Goal: Information Seeking & Learning: Learn about a topic

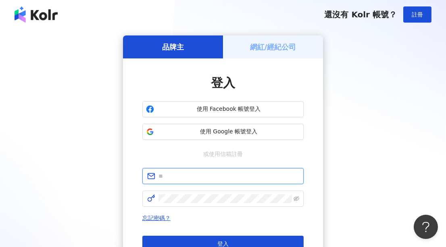
type input "**********"
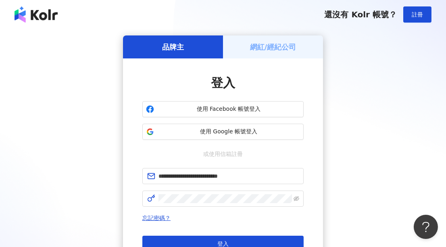
click at [200, 243] on button "登入" at bounding box center [222, 244] width 161 height 16
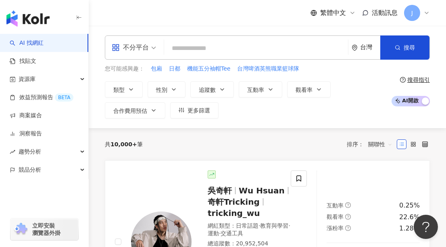
click at [428, 15] on icon at bounding box center [426, 13] width 6 height 6
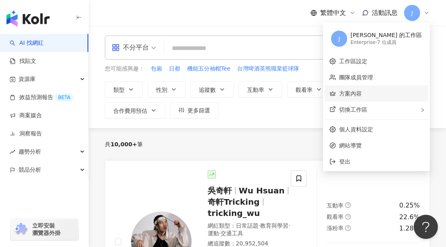
click at [362, 94] on link "方案內容" at bounding box center [350, 93] width 23 height 6
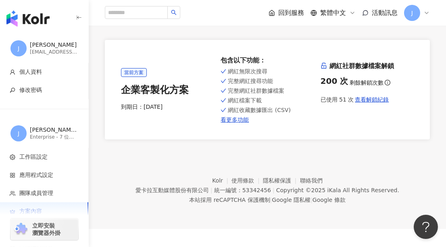
scroll to position [37, 0]
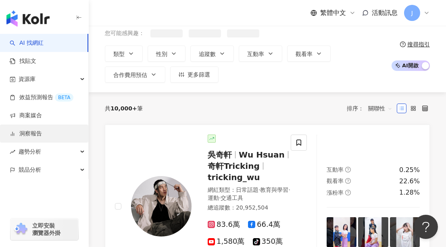
scroll to position [36, 0]
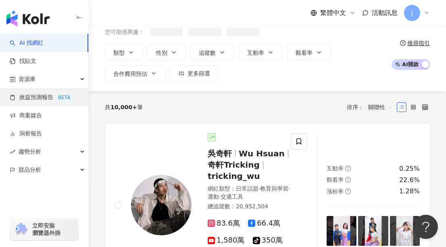
click at [33, 94] on link "效益預測報告 BETA" at bounding box center [42, 98] width 64 height 8
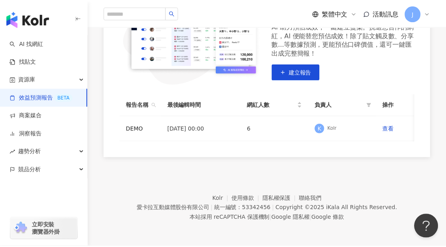
scroll to position [0, 5]
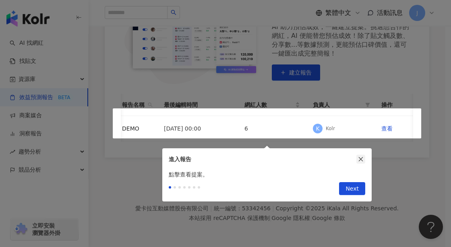
click at [361, 149] on div "進入報告" at bounding box center [267, 159] width 210 height 22
click at [361, 156] on icon "close" at bounding box center [361, 159] width 6 height 6
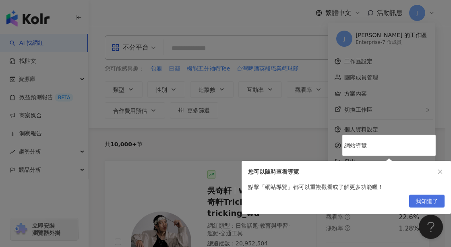
click at [439, 197] on button "我知道了" at bounding box center [426, 201] width 35 height 13
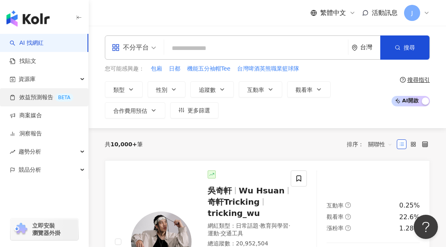
click at [33, 98] on link "效益預測報告 BETA" at bounding box center [42, 98] width 64 height 8
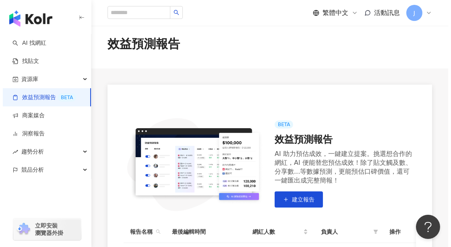
scroll to position [139, 0]
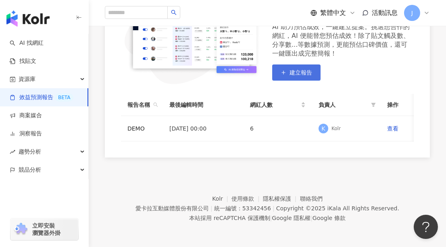
click at [295, 71] on span "建立報告" at bounding box center [300, 72] width 23 height 6
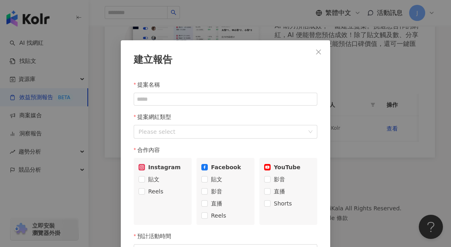
scroll to position [40, 0]
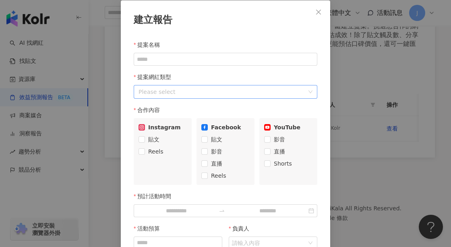
click at [256, 88] on div at bounding box center [221, 92] width 172 height 10
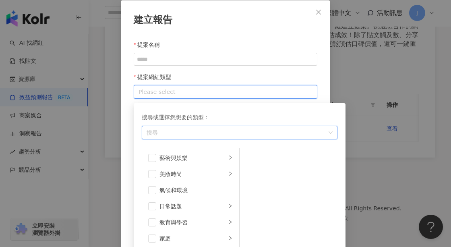
click at [256, 92] on div at bounding box center [221, 92] width 172 height 10
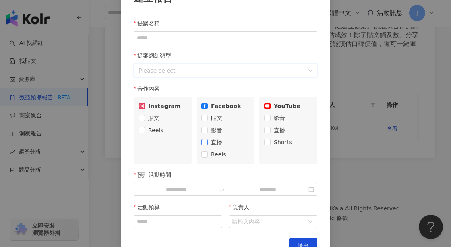
scroll to position [0, 0]
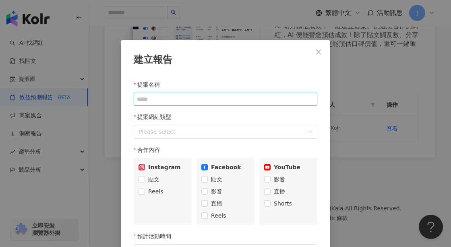
click at [166, 98] on input "提案名稱" at bounding box center [226, 99] width 184 height 13
drag, startPoint x: 147, startPoint y: 99, endPoint x: 185, endPoint y: 99, distance: 38.3
click at [185, 99] on input "*****" at bounding box center [226, 99] width 184 height 13
click at [179, 133] on div at bounding box center [221, 132] width 172 height 10
type input "****"
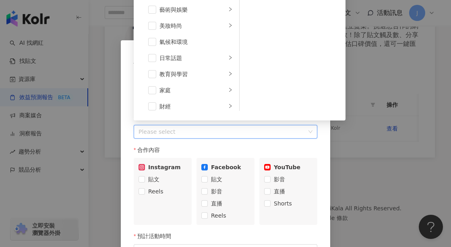
click at [258, 148] on div "合作內容" at bounding box center [226, 150] width 184 height 16
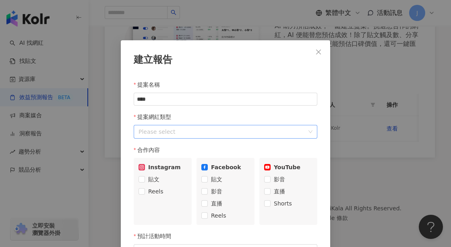
click at [236, 134] on div at bounding box center [221, 132] width 172 height 10
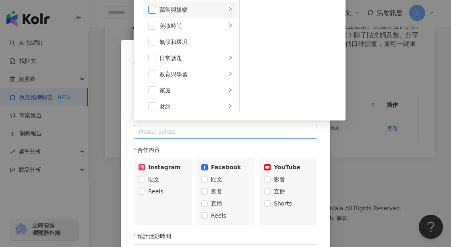
click at [151, 8] on span at bounding box center [152, 10] width 8 height 8
click at [150, 26] on span at bounding box center [152, 26] width 8 height 8
click at [149, 43] on span at bounding box center [152, 42] width 8 height 8
click at [154, 56] on li "日常話題" at bounding box center [190, 58] width 94 height 16
click at [150, 62] on li "日常話題" at bounding box center [190, 58] width 94 height 16
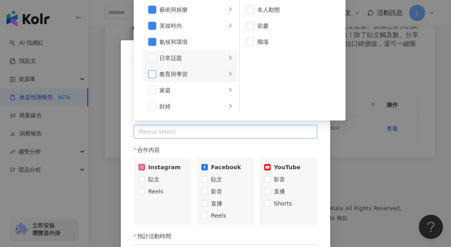
click at [150, 73] on span at bounding box center [152, 74] width 8 height 8
click at [150, 58] on span at bounding box center [152, 58] width 8 height 8
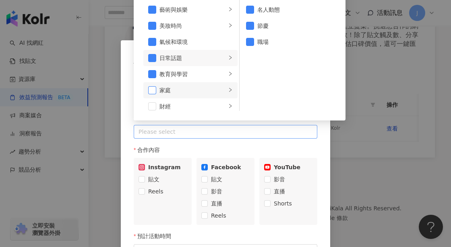
click at [149, 87] on span at bounding box center [152, 90] width 8 height 8
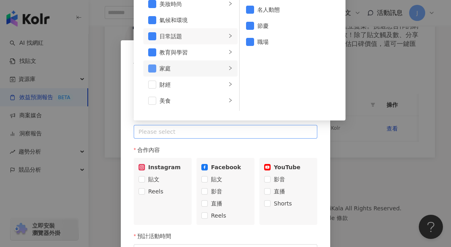
scroll to position [36, 0]
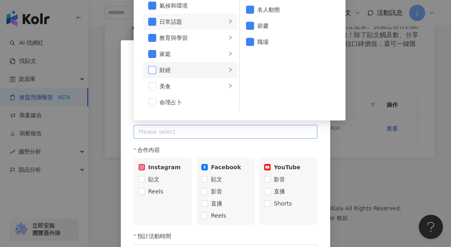
click at [151, 70] on span at bounding box center [152, 70] width 8 height 8
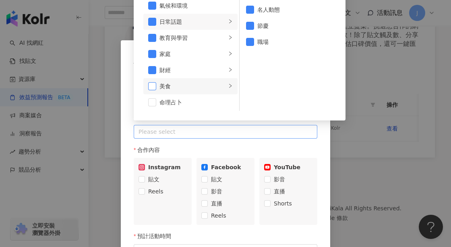
click at [150, 85] on span at bounding box center [152, 86] width 8 height 8
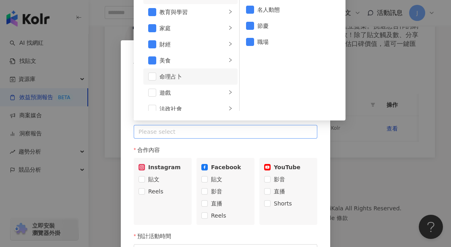
scroll to position [73, 0]
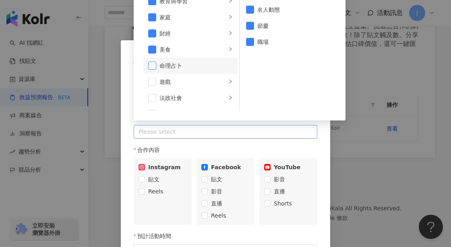
click at [151, 65] on span at bounding box center [152, 66] width 8 height 8
click at [151, 87] on li "遊戲" at bounding box center [190, 82] width 94 height 16
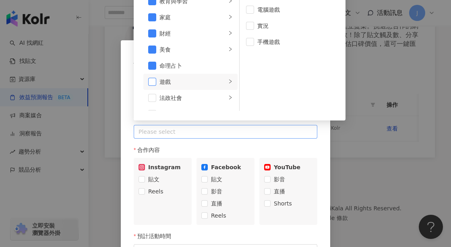
click at [150, 85] on span at bounding box center [152, 82] width 8 height 8
click at [151, 96] on span at bounding box center [152, 98] width 8 height 8
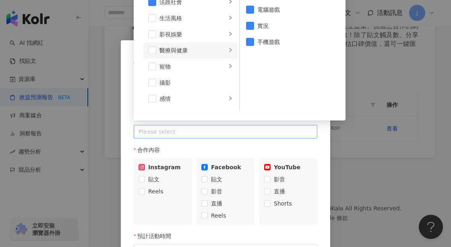
scroll to position [110, 0]
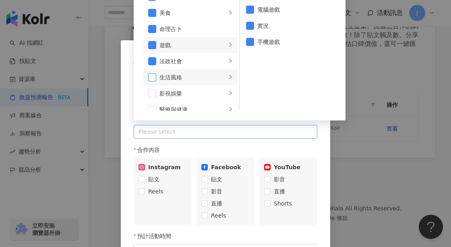
click at [151, 75] on span at bounding box center [152, 77] width 8 height 8
click at [152, 94] on span at bounding box center [152, 93] width 8 height 8
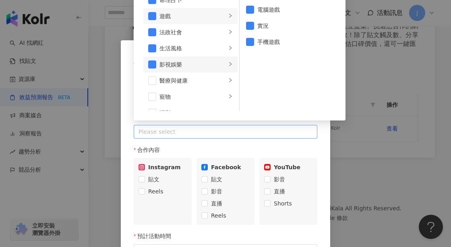
scroll to position [183, 0]
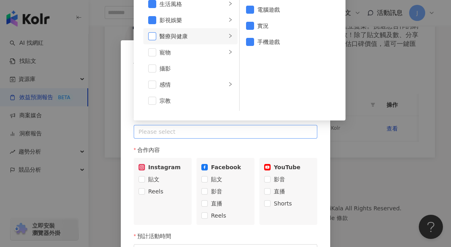
click at [152, 34] on span at bounding box center [152, 36] width 8 height 8
click at [150, 52] on span at bounding box center [152, 52] width 8 height 8
click at [150, 64] on li "攝影" at bounding box center [190, 68] width 94 height 16
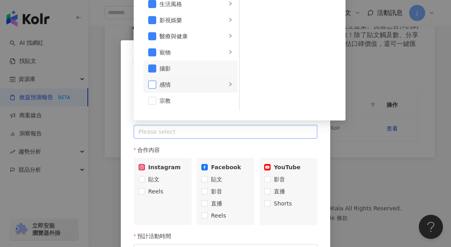
click at [151, 82] on span at bounding box center [152, 85] width 8 height 8
drag, startPoint x: 152, startPoint y: 98, endPoint x: 154, endPoint y: 94, distance: 4.9
click at [152, 99] on span at bounding box center [152, 101] width 8 height 8
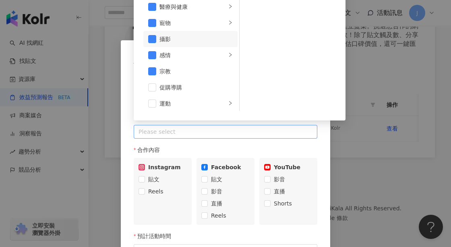
scroll to position [279, 0]
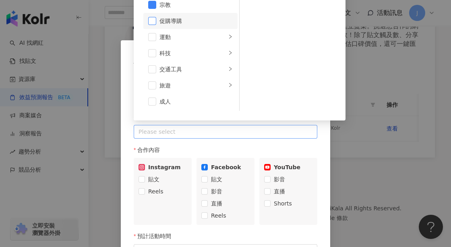
click at [150, 22] on span at bounding box center [152, 21] width 8 height 8
click at [149, 36] on span at bounding box center [152, 37] width 8 height 8
drag, startPoint x: 150, startPoint y: 51, endPoint x: 153, endPoint y: 58, distance: 7.6
click at [150, 51] on span at bounding box center [152, 53] width 8 height 8
click at [151, 67] on span at bounding box center [152, 69] width 8 height 8
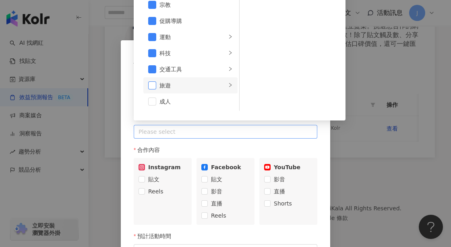
click at [151, 84] on span at bounding box center [152, 85] width 8 height 8
click at [151, 100] on span at bounding box center [152, 102] width 8 height 8
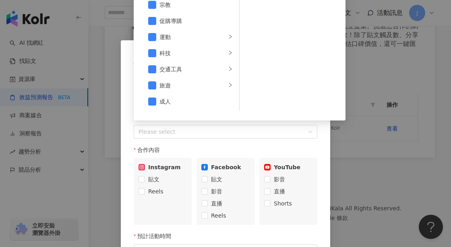
click at [294, 153] on div "提案名稱 **** 提案網紅類型 Please select 搜尋或選擇您想要的類型： 藝術與娛樂 美妝時尚 氣候和環境 教育與學習 日常話題 家庭 財經 美…" at bounding box center [226, 183] width 184 height 213
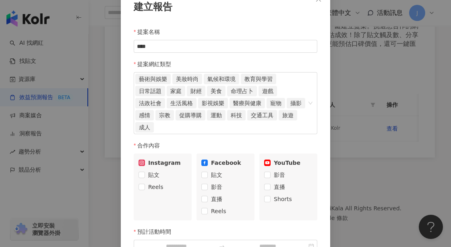
scroll to position [110, 0]
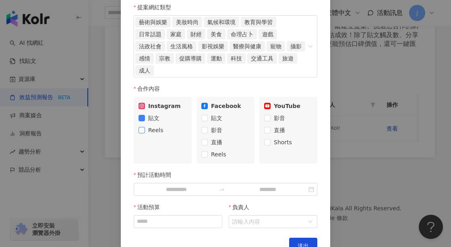
click at [145, 127] on span "Reels" at bounding box center [156, 130] width 22 height 9
click at [208, 141] on span "直播" at bounding box center [217, 142] width 18 height 9
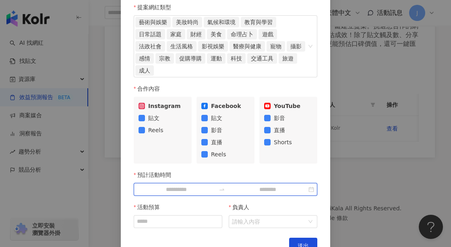
click at [185, 191] on input "預計活動時間" at bounding box center [176, 189] width 79 height 9
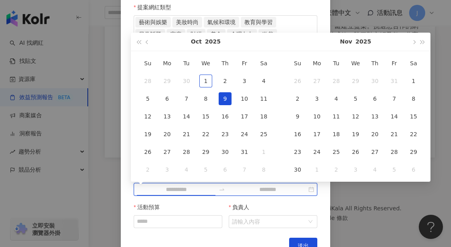
type input "**********"
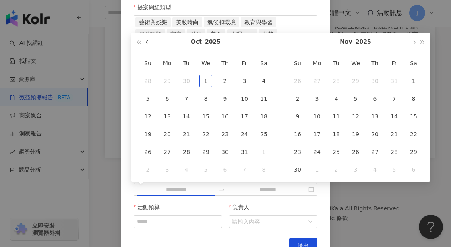
click at [144, 37] on button "button" at bounding box center [147, 42] width 9 height 18
type input "**********"
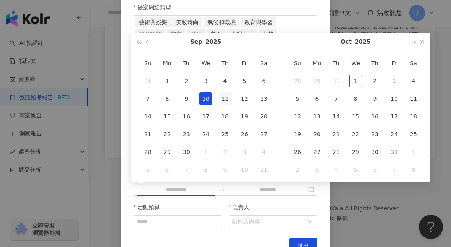
type input "**********"
click at [223, 95] on div "11" at bounding box center [225, 98] width 13 height 13
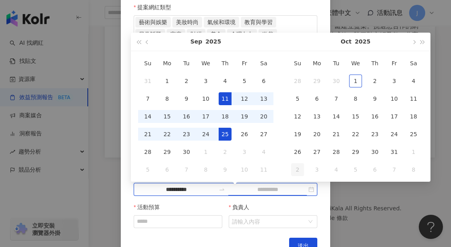
type input "**********"
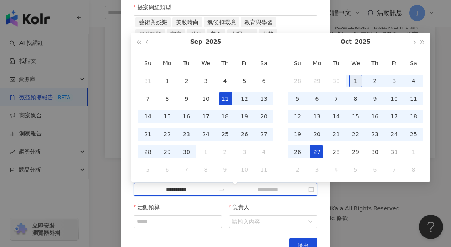
type input "**********"
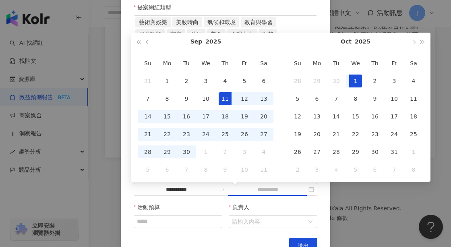
click at [357, 78] on div "1" at bounding box center [355, 81] width 13 height 13
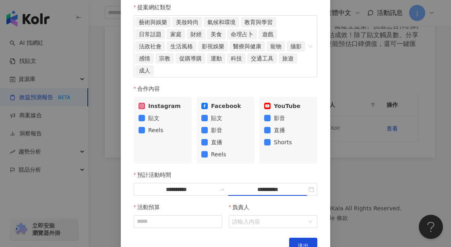
type input "**********"
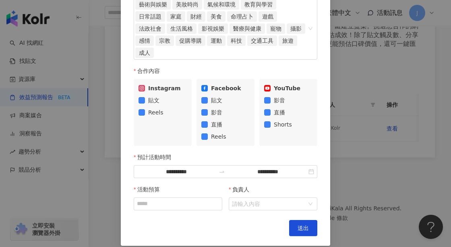
scroll to position [137, 0]
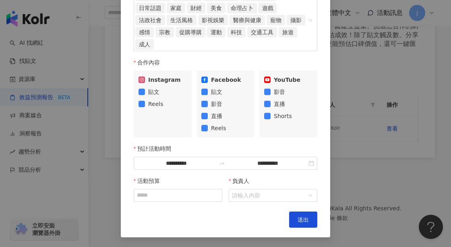
click at [258, 188] on div "負責人" at bounding box center [273, 181] width 89 height 16
click at [258, 191] on input "負責人" at bounding box center [269, 195] width 74 height 12
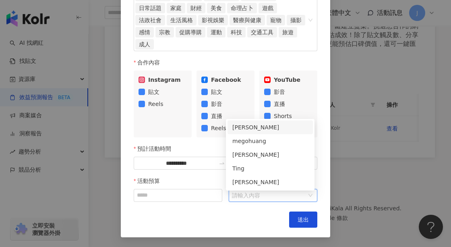
click at [263, 124] on div "Jasmine Wu" at bounding box center [271, 127] width 76 height 9
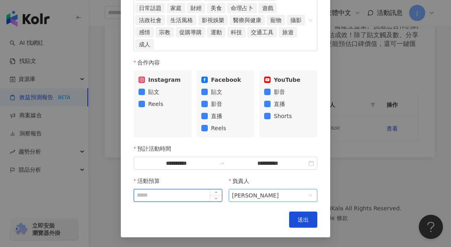
click at [186, 195] on input "活動預算" at bounding box center [178, 195] width 88 height 12
click at [212, 196] on span "Decrease Value" at bounding box center [216, 197] width 12 height 7
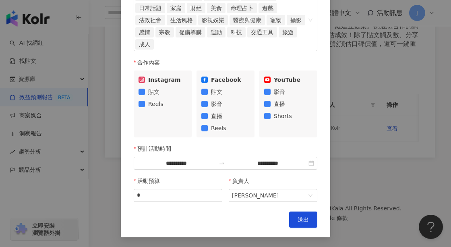
click at [252, 221] on div "Cancel 送出" at bounding box center [226, 220] width 184 height 16
click at [294, 218] on button "送出" at bounding box center [303, 220] width 28 height 16
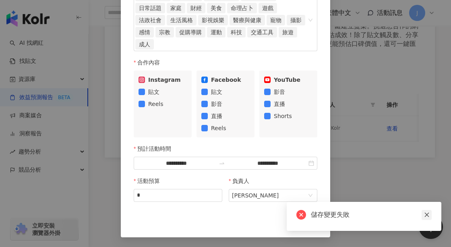
click at [426, 212] on icon "close" at bounding box center [427, 215] width 6 height 6
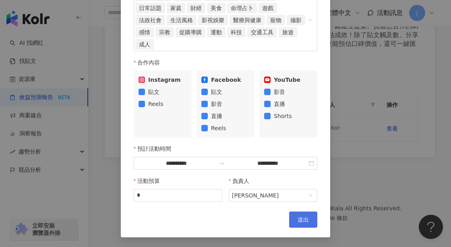
click at [298, 220] on span "送出" at bounding box center [303, 219] width 11 height 6
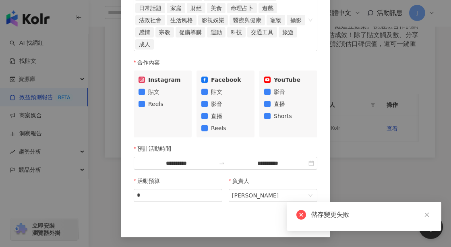
click at [331, 214] on div "儲存變更失敗" at bounding box center [371, 215] width 121 height 10
click at [218, 217] on div "Cancel 送出" at bounding box center [226, 220] width 184 height 16
click at [152, 195] on input "*" at bounding box center [178, 195] width 88 height 12
click at [212, 194] on span "Decrease Value" at bounding box center [216, 197] width 12 height 7
click at [215, 192] on icon "up" at bounding box center [216, 192] width 3 height 3
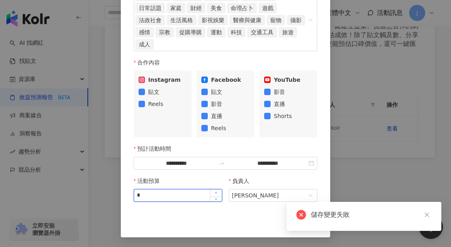
click at [215, 192] on icon "up" at bounding box center [216, 192] width 3 height 3
type input "*"
click at [215, 192] on icon "up" at bounding box center [216, 192] width 3 height 3
click at [230, 212] on div "Cancel 送出" at bounding box center [226, 220] width 184 height 16
click at [426, 213] on icon "close" at bounding box center [427, 215] width 6 height 6
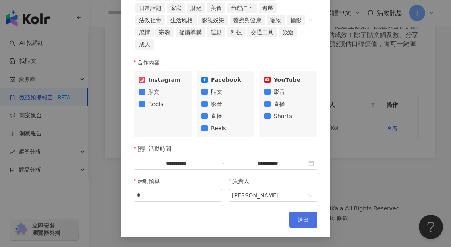
click at [291, 218] on button "送出" at bounding box center [303, 220] width 28 height 16
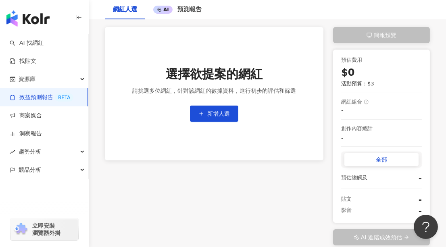
scroll to position [36, 0]
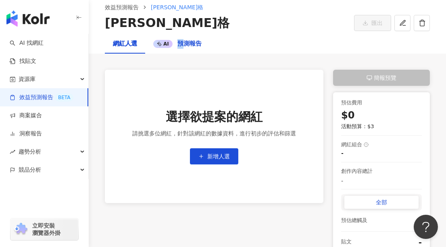
click at [179, 42] on span "預測報告" at bounding box center [189, 43] width 24 height 7
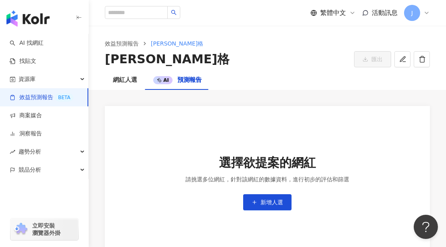
click at [161, 80] on span at bounding box center [160, 80] width 6 height 5
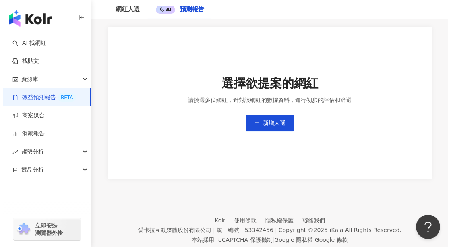
scroll to position [64, 0]
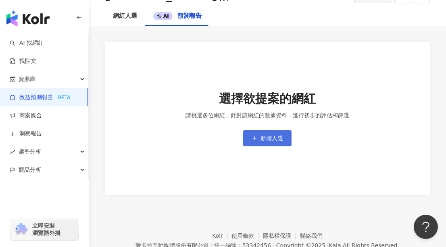
click at [266, 137] on span "新增人選" at bounding box center [271, 138] width 23 height 6
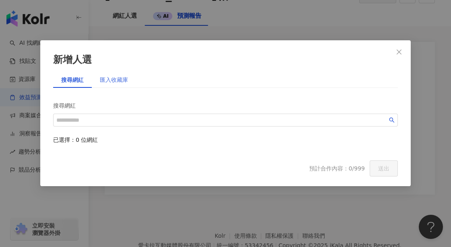
click at [121, 74] on div "匯入收藏庫" at bounding box center [114, 80] width 44 height 16
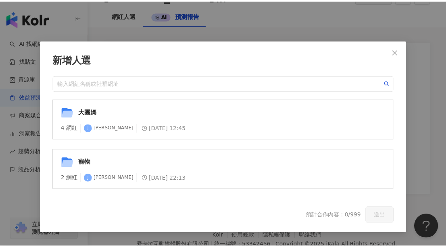
scroll to position [0, 0]
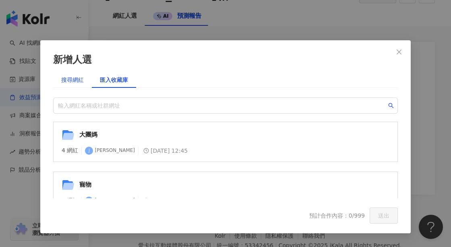
click at [66, 82] on div "搜尋網紅" at bounding box center [72, 79] width 23 height 9
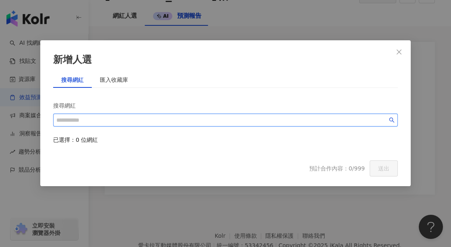
click at [99, 123] on input "search" at bounding box center [221, 120] width 331 height 9
type input "****"
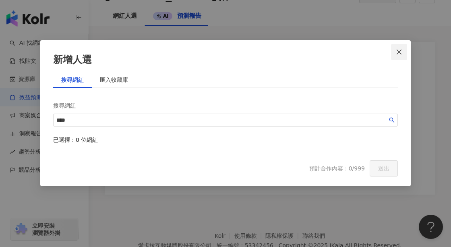
click at [405, 49] on span "Close" at bounding box center [399, 52] width 16 height 6
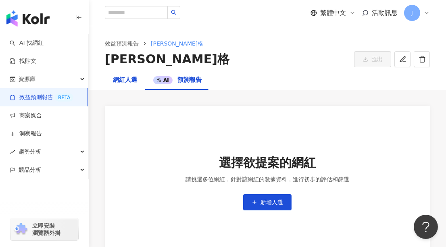
click at [123, 81] on div "網紅人選" at bounding box center [125, 80] width 24 height 10
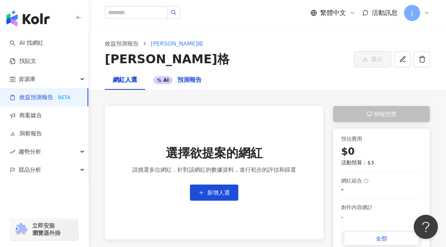
click at [177, 78] on span "預測報告" at bounding box center [189, 79] width 24 height 7
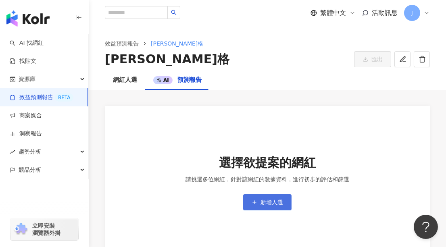
click at [258, 204] on button "新增人選" at bounding box center [267, 202] width 48 height 16
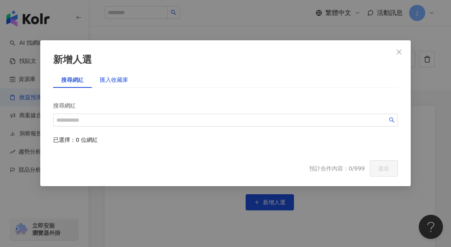
click at [115, 79] on div "匯入收藏庫" at bounding box center [114, 79] width 28 height 9
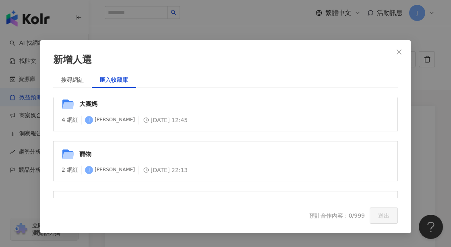
click at [201, 112] on div "大團媽 4 網紅 J Jasmine Wu 2025/3/2 12:45" at bounding box center [225, 111] width 345 height 40
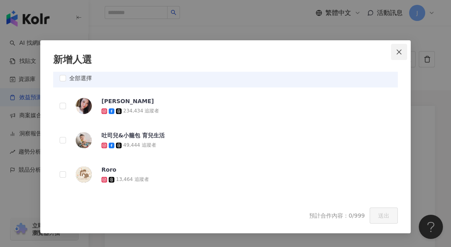
click at [398, 51] on icon "close" at bounding box center [399, 52] width 6 height 6
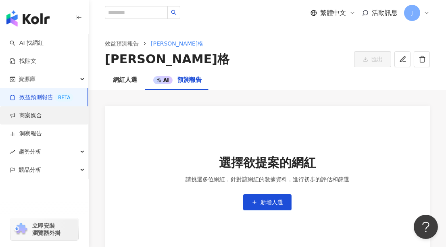
click at [42, 119] on link "商案媒合" at bounding box center [26, 116] width 32 height 8
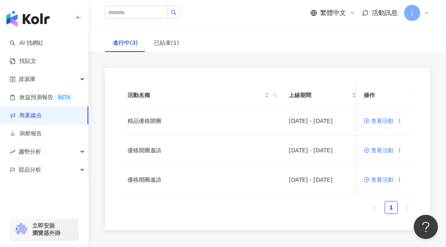
scroll to position [73, 0]
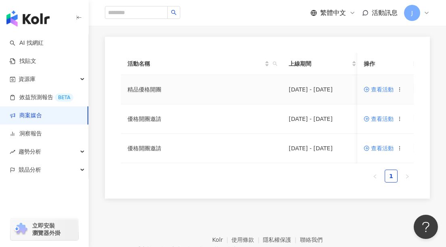
click at [400, 87] on icon at bounding box center [400, 90] width 6 height 6
click at [419, 105] on span "複製活動" at bounding box center [424, 103] width 23 height 9
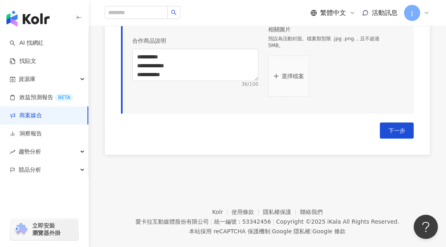
scroll to position [583, 0]
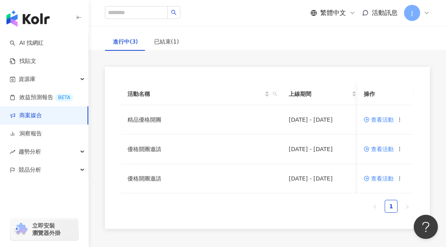
scroll to position [73, 0]
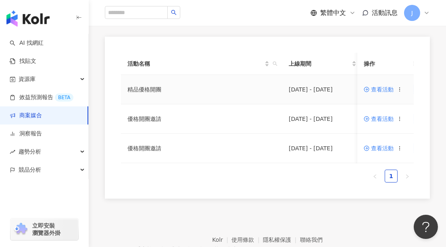
click at [400, 88] on icon at bounding box center [400, 90] width 6 height 6
click at [415, 104] on span "複製活動" at bounding box center [424, 103] width 23 height 9
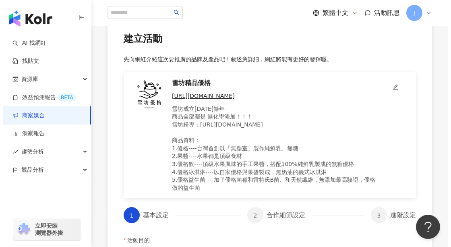
scroll to position [36, 0]
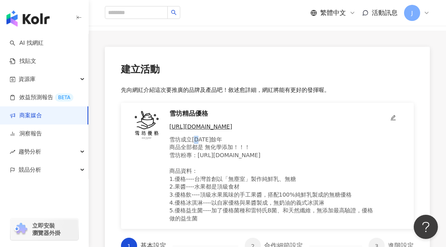
click at [198, 139] on p "雪坊成立17年餘年 商品全部都是 無化學添加！！！ 雪坊粉專：https://www.facebook.com/SnowFactoryTPE 商品資料： 1.…" at bounding box center [272, 179] width 206 height 87
drag, startPoint x: 198, startPoint y: 139, endPoint x: 211, endPoint y: 159, distance: 24.1
click at [213, 162] on p "雪坊成立17年餘年 商品全部都是 無化學添加！！！ 雪坊粉專：https://www.facebook.com/SnowFactoryTPE 商品資料： 1.…" at bounding box center [272, 179] width 206 height 87
drag, startPoint x: 197, startPoint y: 139, endPoint x: 262, endPoint y: 139, distance: 64.9
click at [196, 139] on p "雪坊成立17年餘年 商品全部都是 無化學添加！！！ 雪坊粉專：https://www.facebook.com/SnowFactoryTPE 商品資料： 1.…" at bounding box center [272, 179] width 206 height 87
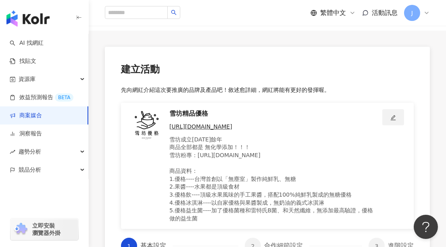
click at [393, 116] on icon "edit" at bounding box center [393, 118] width 6 height 6
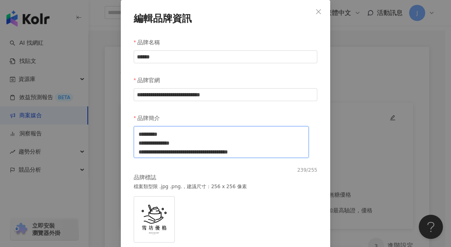
click at [164, 134] on textarea "**********" at bounding box center [221, 142] width 175 height 32
type textarea "**********"
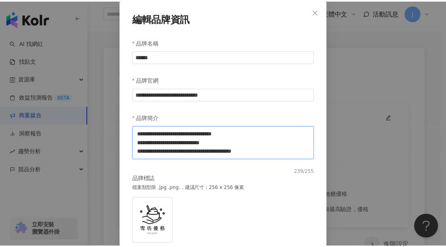
scroll to position [36, 0]
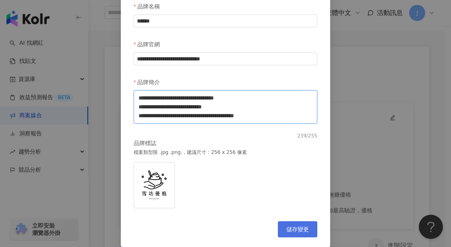
type textarea "**********"
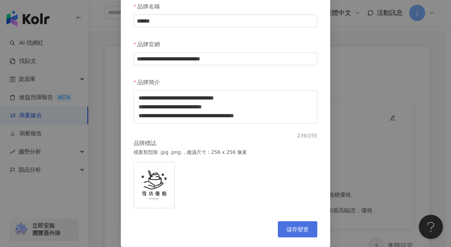
click at [299, 231] on span "儲存變更" at bounding box center [298, 229] width 23 height 6
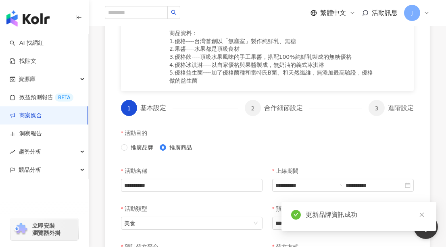
scroll to position [220, 0]
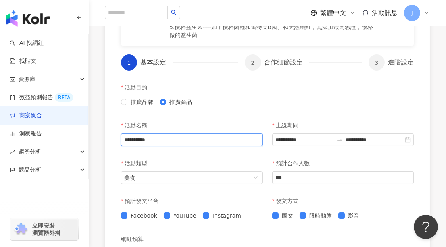
drag, startPoint x: 157, startPoint y: 148, endPoint x: 187, endPoint y: 148, distance: 29.4
click at [187, 146] on input "**********" at bounding box center [191, 139] width 141 height 13
type input "******"
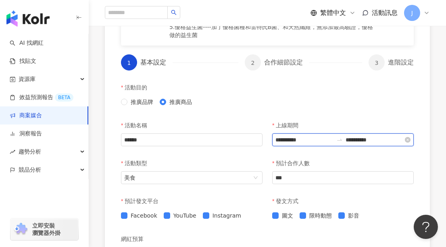
click at [366, 144] on input "**********" at bounding box center [375, 139] width 58 height 9
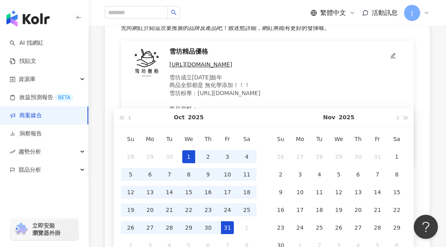
scroll to position [110, 0]
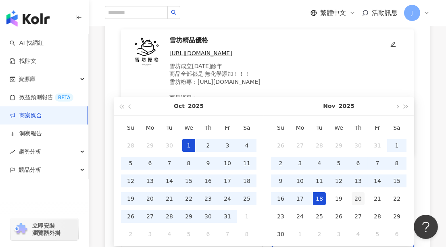
type input "**********"
click at [358, 200] on div "20" at bounding box center [357, 198] width 13 height 13
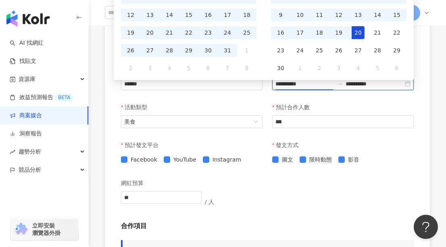
scroll to position [317, 0]
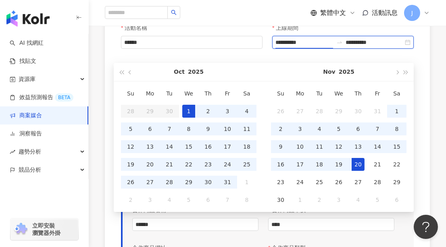
type input "**********"
click at [353, 218] on div "合作商品單價" at bounding box center [331, 210] width 126 height 16
type input "**********"
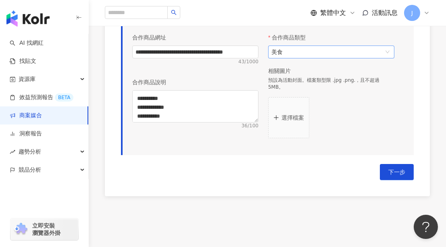
scroll to position [537, 0]
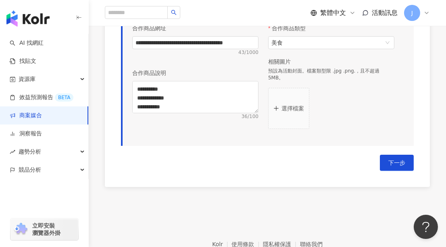
click at [296, 108] on p "選擇檔案" at bounding box center [292, 108] width 23 height 6
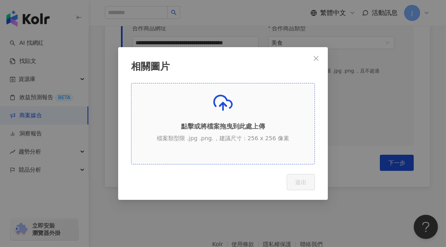
click at [296, 114] on div "點擊或將檔案拖曳到此處上傳 檔案類型限 .jpg .png.，建議尺寸：256 x 256 像素" at bounding box center [222, 120] width 183 height 55
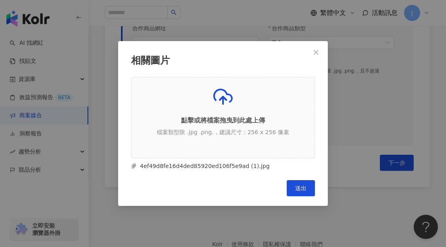
click at [294, 183] on button "送出" at bounding box center [301, 188] width 28 height 16
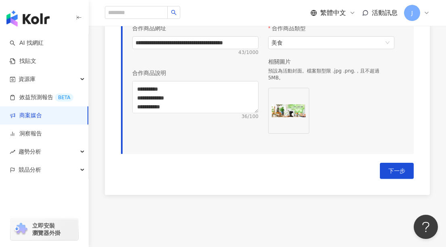
drag, startPoint x: 396, startPoint y: 172, endPoint x: 378, endPoint y: 173, distance: 17.8
click at [396, 172] on span "下一步" at bounding box center [396, 171] width 17 height 6
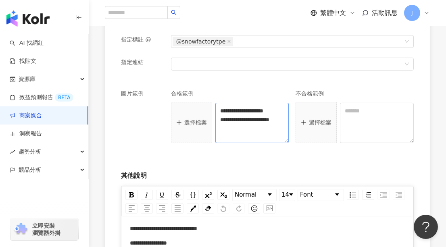
scroll to position [11, 0]
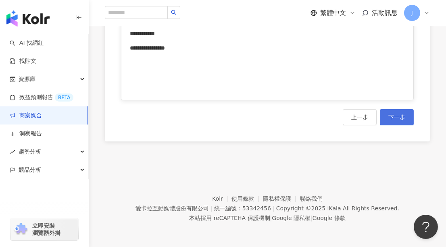
click at [404, 123] on button "下一步" at bounding box center [397, 117] width 34 height 16
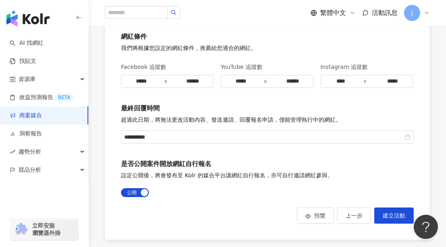
scroll to position [256, 0]
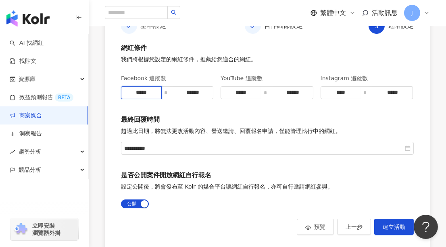
drag, startPoint x: 138, startPoint y: 101, endPoint x: 123, endPoint y: 100, distance: 15.7
click at [123, 99] on input "*****" at bounding box center [141, 93] width 40 height 12
type input "****"
drag, startPoint x: 238, startPoint y: 101, endPoint x: 228, endPoint y: 100, distance: 10.1
click at [228, 99] on input "*****" at bounding box center [241, 93] width 40 height 12
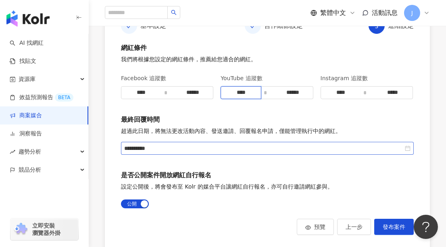
click at [408, 153] on div "**********" at bounding box center [267, 148] width 286 height 9
type input "****"
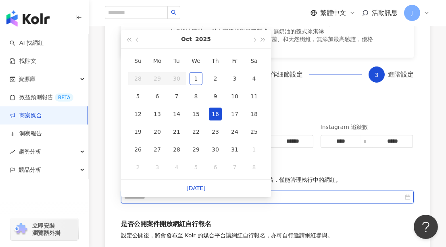
scroll to position [183, 0]
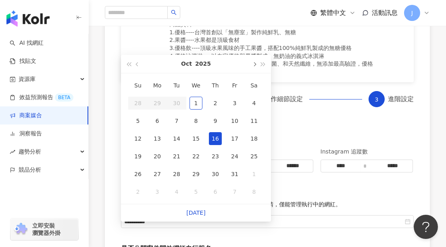
click at [256, 67] on button "button" at bounding box center [253, 64] width 9 height 18
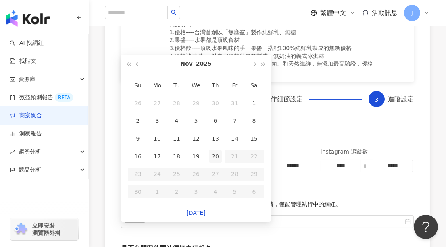
type input "**********"
click at [218, 154] on div "20" at bounding box center [215, 156] width 13 height 13
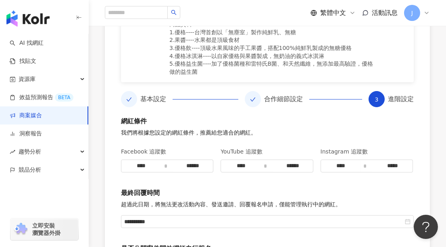
click at [357, 197] on p "最終回覆時間" at bounding box center [267, 193] width 293 height 9
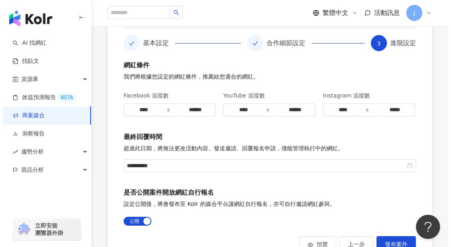
scroll to position [330, 0]
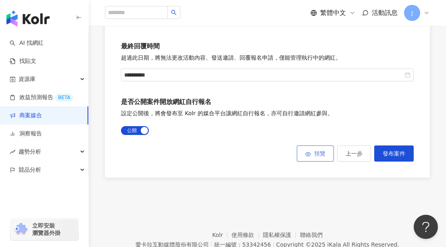
click at [322, 157] on span "預覽" at bounding box center [319, 153] width 11 height 6
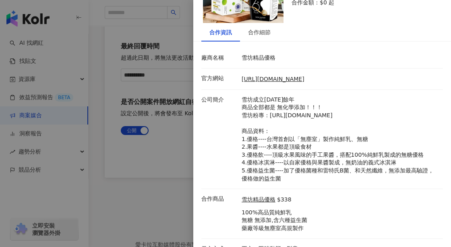
scroll to position [86, 0]
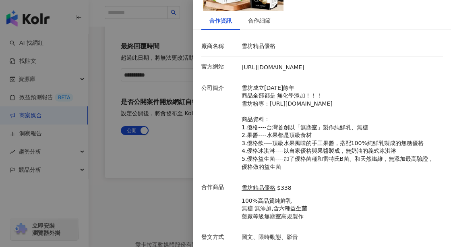
click at [168, 166] on div at bounding box center [225, 123] width 451 height 247
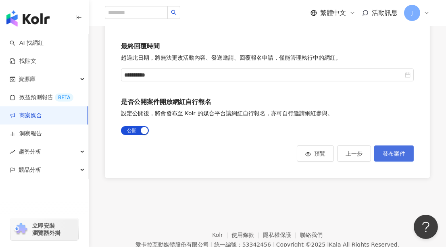
click at [392, 157] on span "發布案件" at bounding box center [393, 153] width 23 height 6
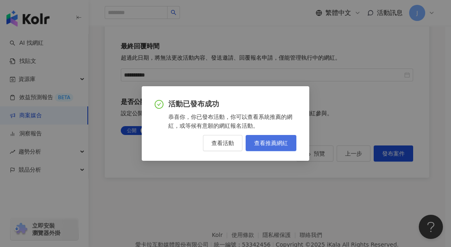
click at [271, 145] on span "查看推薦網紅" at bounding box center [271, 143] width 34 height 6
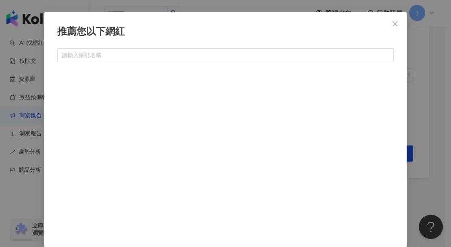
scroll to position [38, 0]
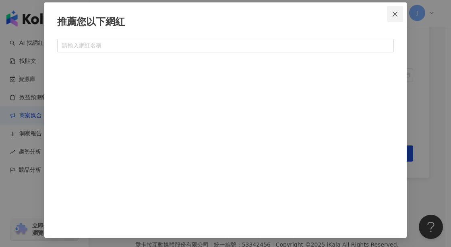
click at [393, 14] on icon "close" at bounding box center [395, 14] width 6 height 6
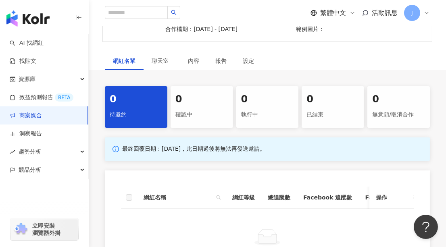
scroll to position [104, 0]
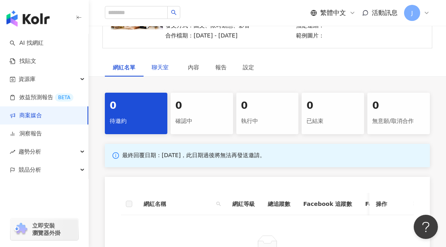
click at [163, 70] on span "聊天室" at bounding box center [162, 67] width 20 height 6
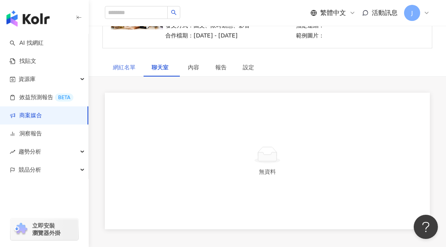
click at [124, 72] on div "網紅名單" at bounding box center [124, 67] width 39 height 19
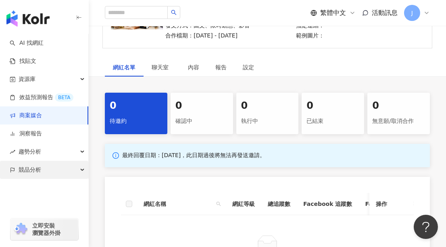
click at [42, 172] on div "競品分析" at bounding box center [44, 170] width 88 height 18
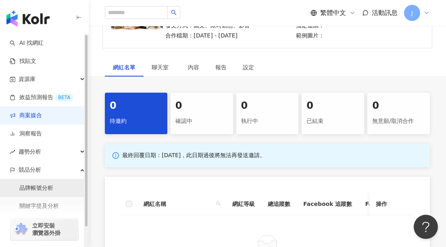
click at [39, 187] on link "品牌帳號分析" at bounding box center [36, 188] width 34 height 8
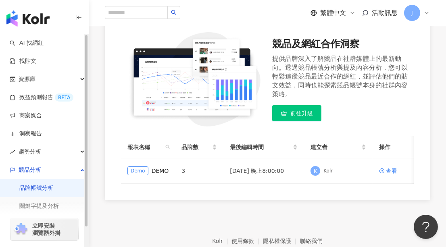
scroll to position [123, 0]
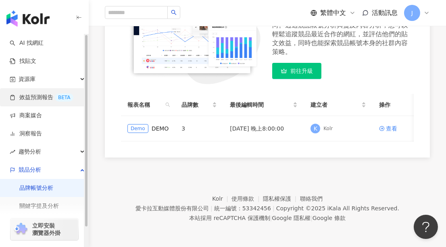
click at [31, 97] on link "效益預測報告 BETA" at bounding box center [42, 98] width 64 height 8
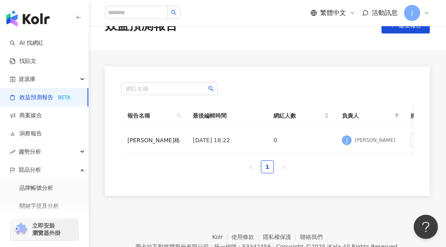
scroll to position [68, 0]
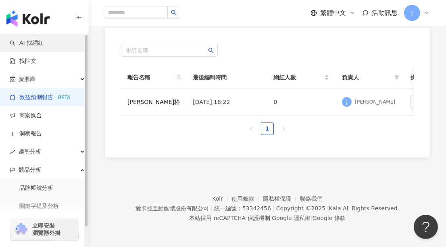
click at [37, 46] on link "AI 找網紅" at bounding box center [27, 43] width 34 height 8
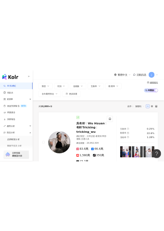
scroll to position [36, 0]
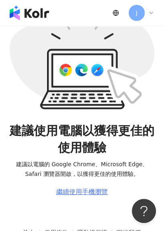
click at [90, 195] on div "繼續使用手機瀏覽" at bounding box center [82, 192] width 52 height 7
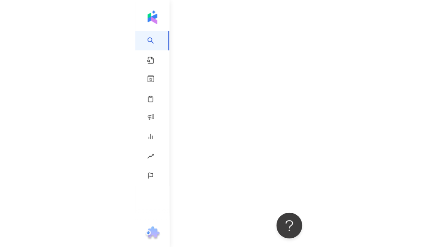
scroll to position [0, 0]
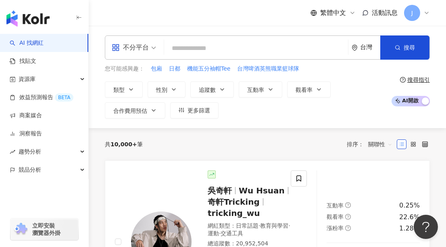
click at [225, 49] on input "search" at bounding box center [255, 48] width 177 height 15
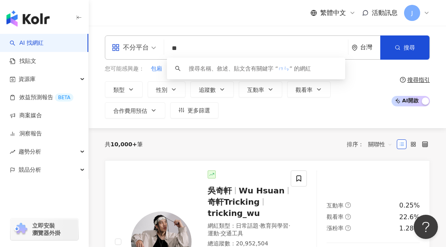
type input "*"
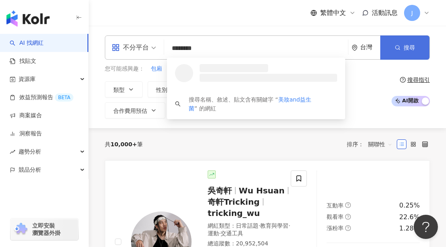
type input "********"
click at [409, 42] on button "搜尋" at bounding box center [404, 47] width 49 height 24
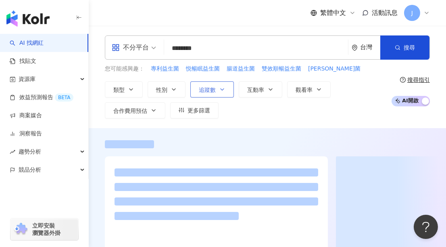
click at [209, 89] on span "追蹤數" at bounding box center [207, 90] width 17 height 6
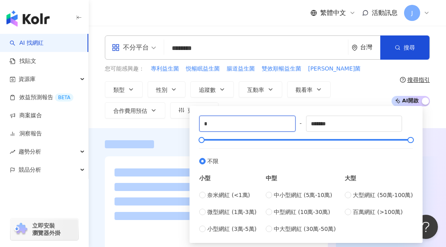
drag, startPoint x: 229, startPoint y: 125, endPoint x: 189, endPoint y: 123, distance: 39.1
click at [189, 123] on div "* - ******* 不限 小型 奈米網紅 (<1萬) 微型網紅 (1萬-3萬) 小型網紅 (3萬-5萬) 中型 中小型網紅 (5萬-10萬) 中型網紅 (…" at bounding box center [305, 174] width 233 height 137
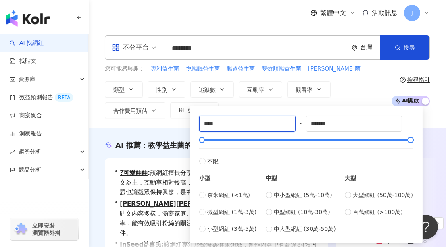
type input "****"
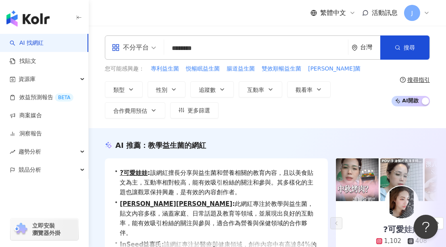
click at [354, 82] on div "類型 性別 追蹤數 互動率 觀看率 合作費用預估 更多篩選 **** - ******* 不限 小型 奈米網紅 (<1萬) 微型網紅 (1萬-3萬) 小型網紅…" at bounding box center [246, 99] width 282 height 37
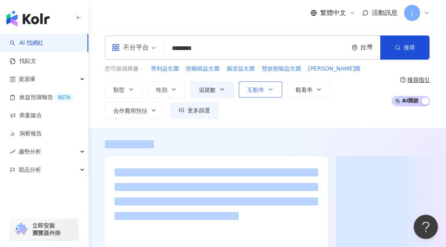
click at [264, 89] on button "互動率" at bounding box center [261, 89] width 44 height 16
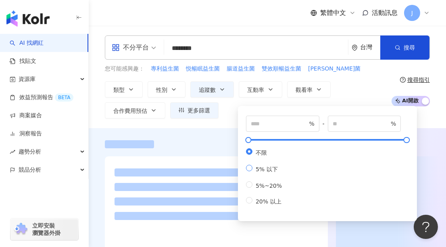
click at [256, 172] on span "5% 以下" at bounding box center [266, 169] width 29 height 6
type input "*"
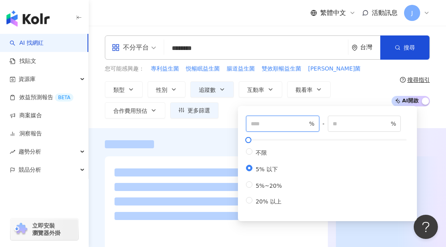
click at [279, 124] on input "number" at bounding box center [279, 123] width 56 height 9
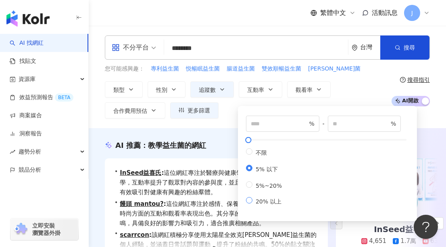
click at [266, 205] on span "20% 以上" at bounding box center [268, 201] width 32 height 6
type input "**"
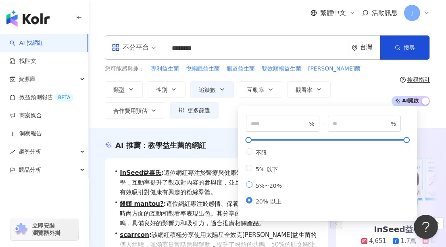
click at [267, 189] on span "5%~20%" at bounding box center [268, 186] width 33 height 6
type input "*"
type input "**"
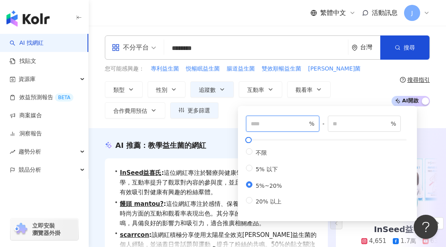
drag, startPoint x: 249, startPoint y: 124, endPoint x: 240, endPoint y: 124, distance: 9.3
click at [240, 124] on div "* % - ** % 不限 5% 以下 5%~20% 20% 以上" at bounding box center [327, 163] width 179 height 115
type input "*"
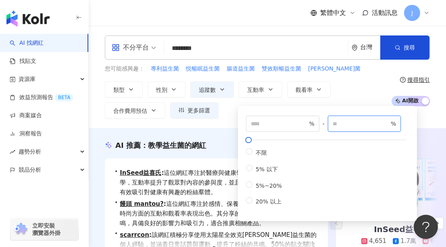
click at [349, 122] on input "**" at bounding box center [361, 123] width 56 height 9
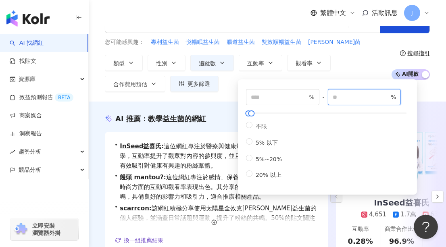
scroll to position [36, 0]
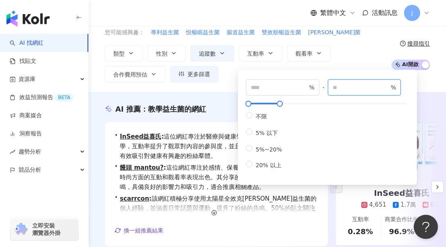
type input "*****"
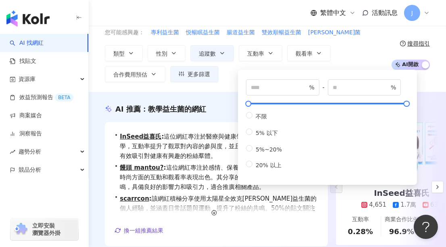
click at [428, 82] on div "不分平台 ******** 台灣 搜尋 loading 搜尋名稱、敘述、貼文含有關鍵字 “ 美妝and益生菌 ” 的網紅 您可能感興趣： 專利益生菌 悦暢眠益…" at bounding box center [267, 41] width 357 height 102
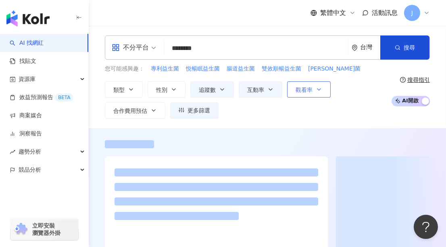
click at [299, 90] on span "觀看率" at bounding box center [303, 90] width 17 height 6
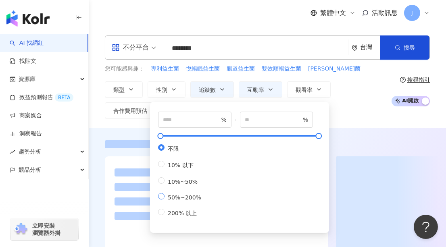
click at [183, 201] on span "50%~200%" at bounding box center [184, 197] width 40 height 6
type input "**"
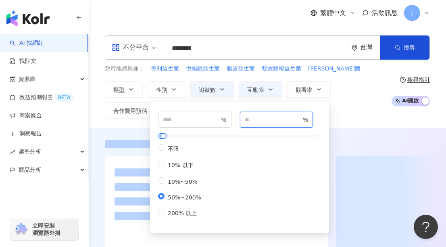
click at [270, 123] on input "***" at bounding box center [273, 119] width 56 height 9
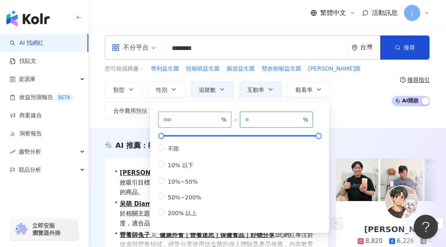
type input "*****"
drag, startPoint x: 169, startPoint y: 120, endPoint x: 162, endPoint y: 119, distance: 6.5
click at [163, 119] on input "**" at bounding box center [191, 119] width 56 height 9
click at [167, 123] on input "**" at bounding box center [191, 119] width 56 height 9
drag, startPoint x: 165, startPoint y: 121, endPoint x: 161, endPoint y: 120, distance: 4.1
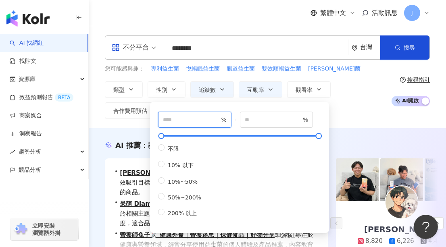
click at [161, 120] on span "** %" at bounding box center [194, 120] width 73 height 16
click at [350, 118] on div "類型 性別 追蹤數 互動率 觀看率 合作費用預估 更多篩選 **** - ******* 不限 小型 奈米網紅 (<1萬) 微型網紅 (1萬-3萬) 小型網紅…" at bounding box center [246, 99] width 282 height 37
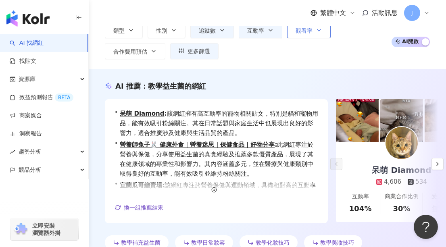
click at [310, 28] on span "觀看率" at bounding box center [303, 30] width 17 height 6
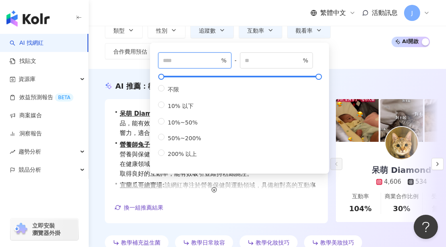
click at [160, 59] on span "** %" at bounding box center [194, 60] width 73 height 16
click at [162, 59] on span "** %" at bounding box center [194, 60] width 73 height 16
type input "**"
click at [352, 65] on div "不分平台 ******** 台灣 搜尋 loading 搜尋名稱、敘述、貼文含有關鍵字 “ 美妝and益生菌 ” 的網紅 您可能感興趣： 專利益生菌 悦暢眠益…" at bounding box center [267, 18] width 357 height 102
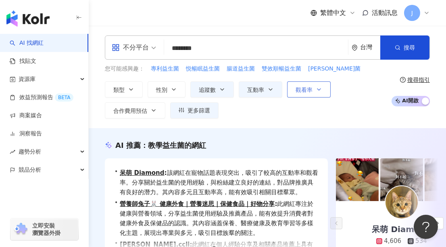
click at [320, 92] on button "觀看率" at bounding box center [309, 89] width 44 height 16
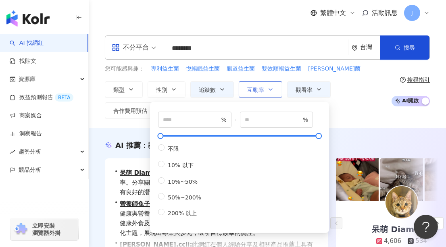
click at [268, 91] on icon "button" at bounding box center [270, 89] width 6 height 6
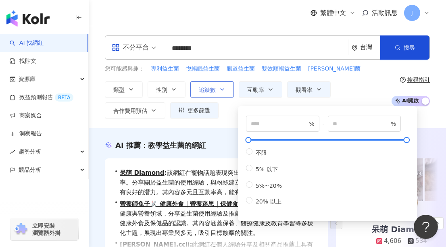
click at [220, 89] on icon "button" at bounding box center [221, 90] width 3 height 2
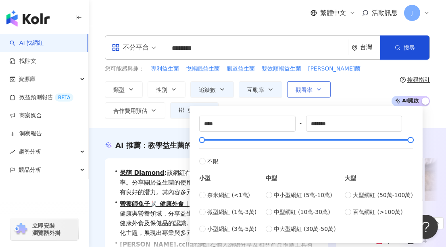
click at [316, 87] on icon "button" at bounding box center [319, 89] width 6 height 6
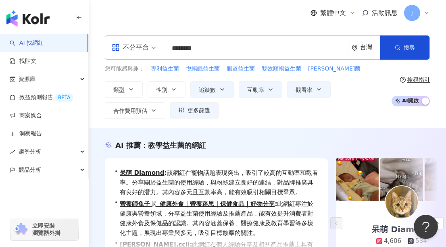
click at [354, 102] on div "類型 性別 追蹤數 互動率 觀看率 合作費用預估 更多篩選 **** - ******* 不限 小型 奈米網紅 (<1萬) 微型網紅 (1萬-3萬) 小型網紅…" at bounding box center [246, 99] width 282 height 37
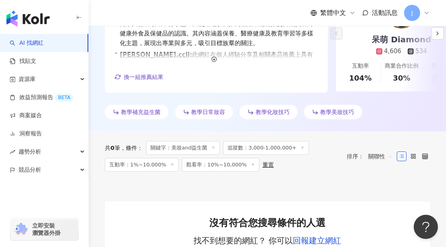
scroll to position [220, 0]
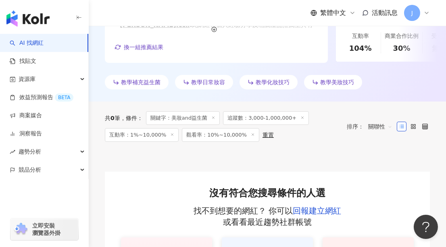
click at [252, 134] on line at bounding box center [253, 134] width 2 height 2
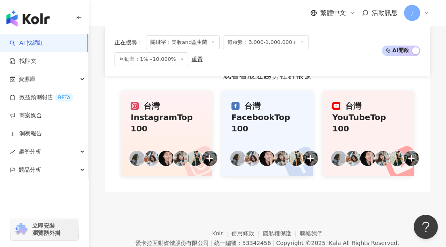
scroll to position [183, 0]
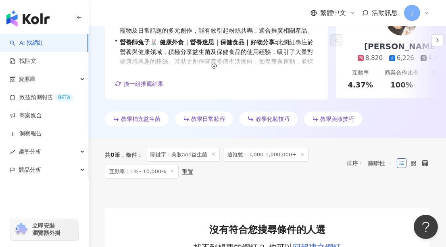
click at [300, 154] on icon at bounding box center [302, 154] width 4 height 4
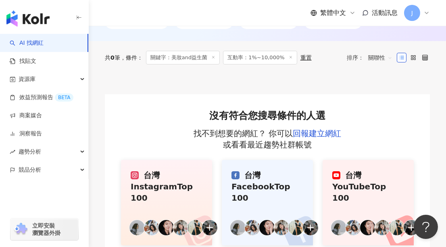
scroll to position [256, 0]
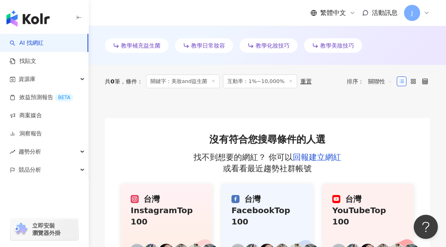
click at [289, 81] on line at bounding box center [290, 81] width 2 height 2
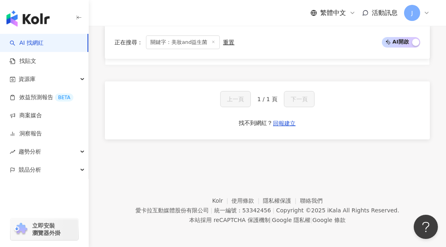
scroll to position [289, 0]
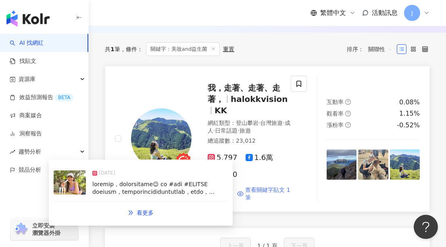
click at [262, 188] on span "查看關鍵字貼文 1 筆" at bounding box center [269, 194] width 48 height 16
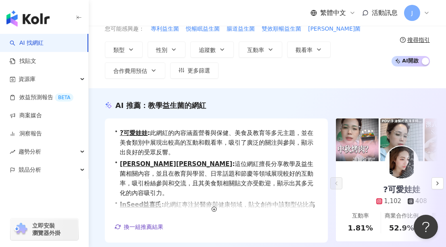
scroll to position [0, 0]
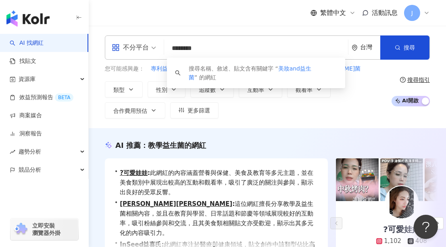
drag, startPoint x: 196, startPoint y: 50, endPoint x: 156, endPoint y: 47, distance: 40.0
click at [156, 47] on div "不分平台 ******** 台灣 搜尋 keyword 搜尋名稱、敘述、貼文含有關鍵字 “ 美妝and益生菌 ” 的網紅" at bounding box center [267, 47] width 325 height 24
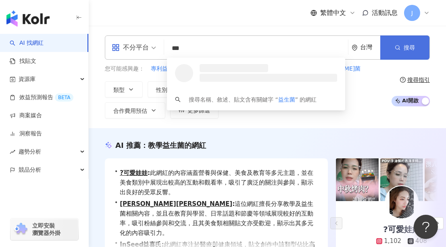
type input "***"
click at [411, 54] on button "搜尋" at bounding box center [404, 47] width 49 height 24
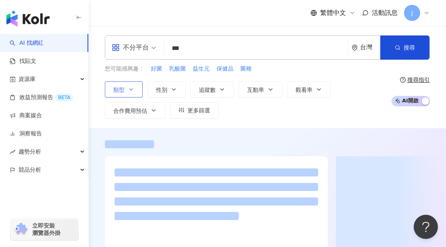
click at [131, 87] on icon "button" at bounding box center [131, 89] width 6 height 6
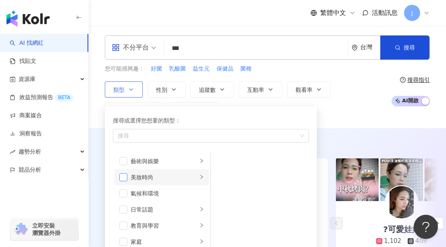
click at [121, 176] on span "button" at bounding box center [123, 177] width 8 height 8
click at [199, 176] on icon "right" at bounding box center [201, 177] width 5 height 5
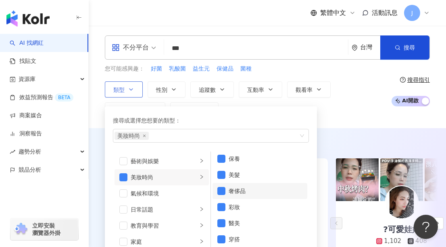
scroll to position [5, 0]
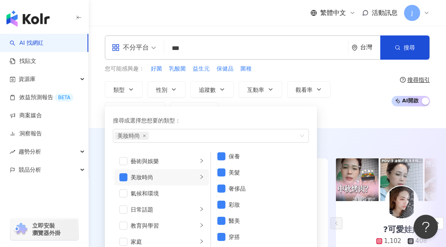
click at [361, 105] on div "類型 搜尋或選擇您想要的類型： 美妝時尚 藝術與娛樂 美妝時尚 氣候和環境 日常話題 教育與學習 家庭 財經 美食 命理占卜 遊戲 法政社會 生活風格 影視娛…" at bounding box center [246, 99] width 282 height 37
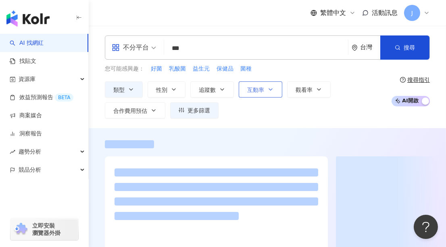
click at [260, 89] on span "互動率" at bounding box center [255, 90] width 17 height 6
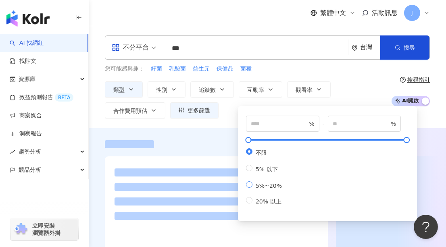
click at [265, 189] on span "5%~20%" at bounding box center [268, 186] width 33 height 6
type input "*"
type input "**"
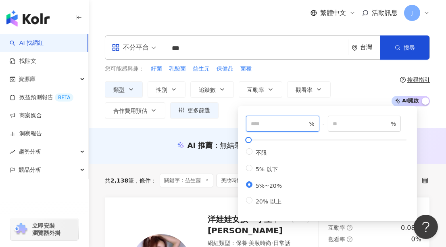
drag, startPoint x: 261, startPoint y: 122, endPoint x: 240, endPoint y: 122, distance: 21.4
click at [240, 122] on div "* % - ** % 不限 5% 以下 5%~20% 20% 以上" at bounding box center [327, 163] width 179 height 115
type input "*"
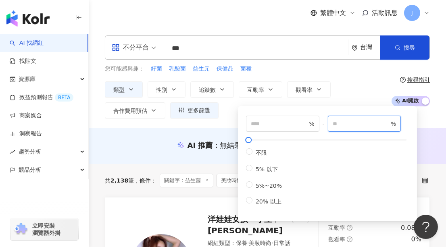
click at [345, 120] on input "**" at bounding box center [361, 123] width 56 height 9
type input "*****"
type input "*"
drag, startPoint x: 346, startPoint y: 122, endPoint x: 331, endPoint y: 122, distance: 14.5
click at [331, 122] on span "* %" at bounding box center [364, 124] width 73 height 16
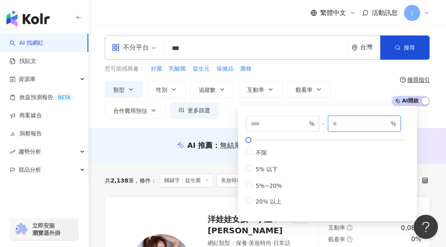
type input "*"
click at [406, 141] on div at bounding box center [327, 139] width 158 height 5
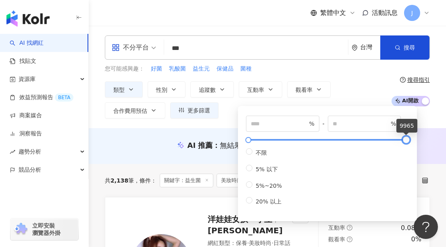
type input "*****"
drag, startPoint x: 406, startPoint y: 138, endPoint x: 414, endPoint y: 141, distance: 9.1
click at [414, 141] on div "* % - ***** % 不限 5% 以下 5%~20% 20% 以上" at bounding box center [327, 163] width 179 height 115
click at [421, 123] on div "不分平台 *** 台灣 搜尋 loading 搜尋名稱、敘述、貼文含有關鍵字 “ 益生菌 ” 的網紅 您可能感興趣： 好菌 乳酸菌 益生元 保健品 菌種 類型…" at bounding box center [267, 77] width 357 height 102
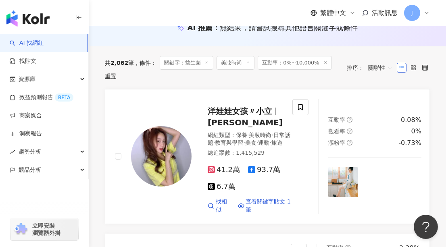
scroll to position [129, 0]
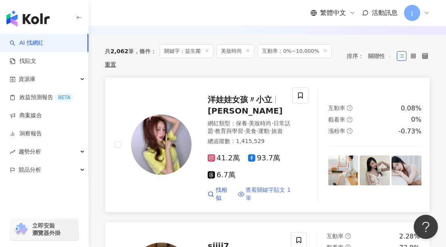
click at [270, 195] on span "查看關鍵字貼文 1 筆" at bounding box center [270, 194] width 49 height 16
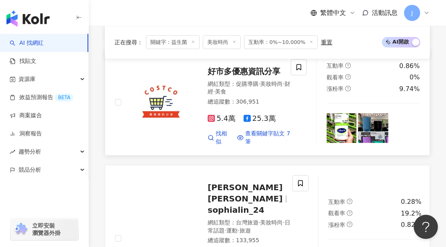
scroll to position [1375, 0]
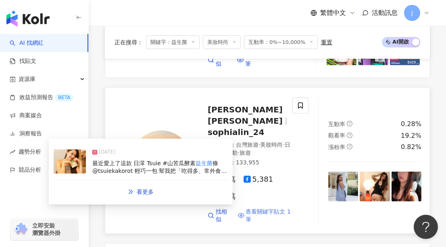
click at [266, 208] on span "查看關鍵字貼文 1 筆" at bounding box center [270, 216] width 49 height 16
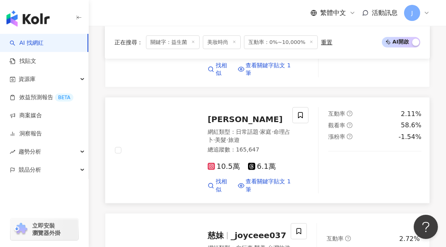
scroll to position [1595, 0]
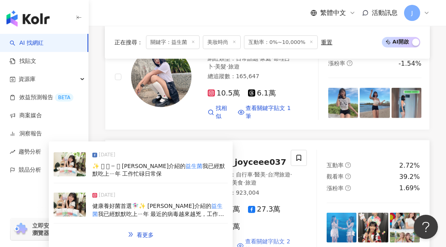
click at [259, 238] on span "查看關鍵字貼文 2 筆" at bounding box center [269, 246] width 48 height 16
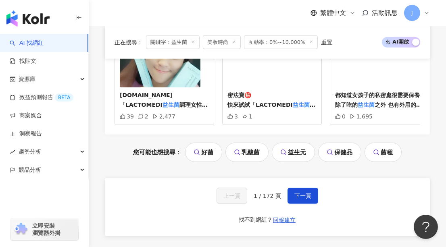
scroll to position [1924, 0]
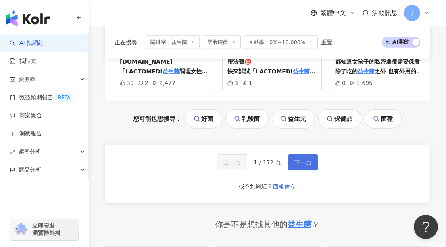
click at [306, 159] on span "下一頁" at bounding box center [302, 162] width 17 height 6
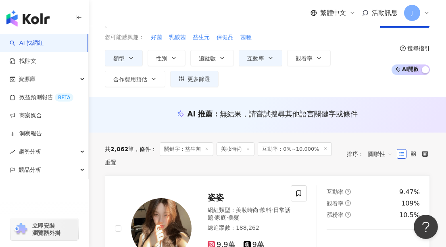
scroll to position [73, 0]
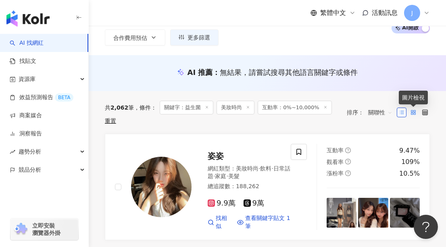
click at [415, 110] on icon at bounding box center [413, 113] width 6 height 6
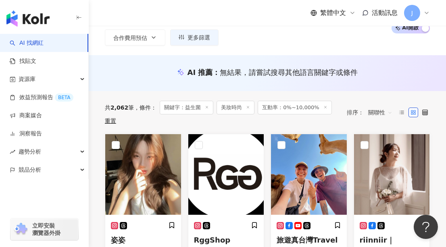
click at [424, 110] on icon at bounding box center [425, 113] width 6 height 6
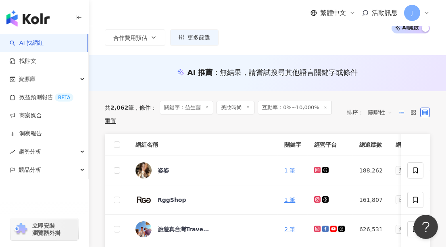
click at [402, 111] on icon at bounding box center [402, 113] width 6 height 6
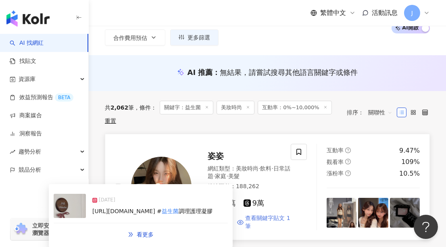
click at [265, 216] on span "查看關鍵字貼文 1 筆" at bounding box center [269, 222] width 48 height 16
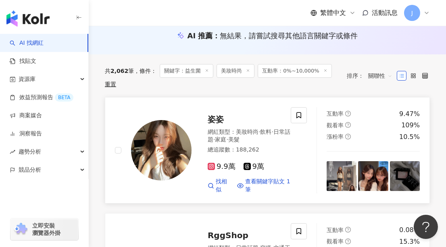
scroll to position [110, 0]
click at [218, 164] on span "9.9萬" at bounding box center [222, 166] width 28 height 8
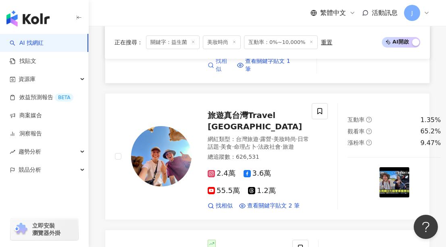
scroll to position [366, 0]
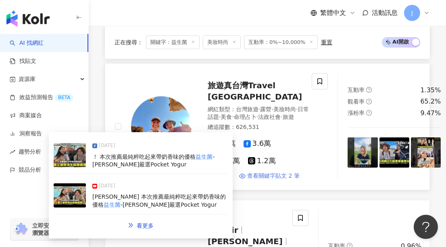
click at [271, 180] on span "查看關鍵字貼文 2 筆" at bounding box center [273, 176] width 52 height 8
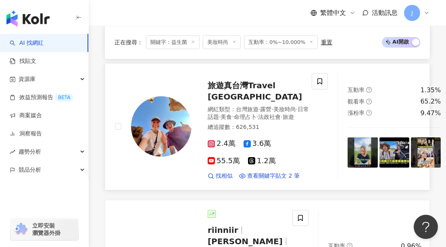
click at [251, 148] on span "3.6萬" at bounding box center [257, 143] width 28 height 8
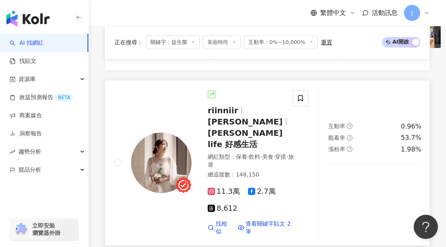
scroll to position [513, 0]
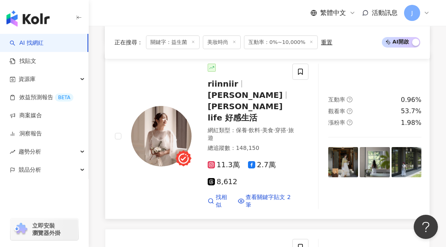
click at [264, 177] on div "11.3萬 2.7萬 8,612 找相似 查看關鍵字貼文 2 筆" at bounding box center [251, 181] width 87 height 55
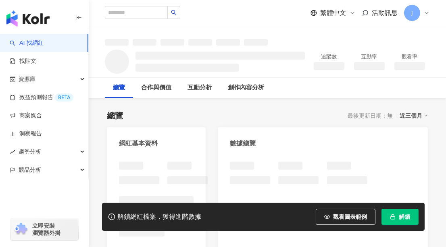
scroll to position [146, 0]
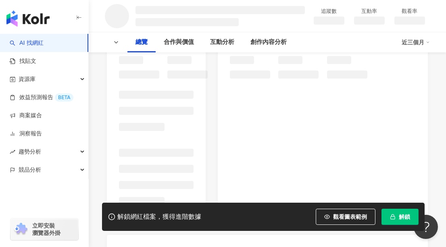
scroll to position [110, 0]
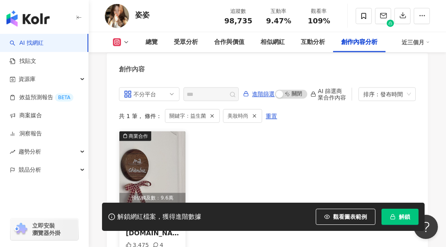
scroll to position [2633, 0]
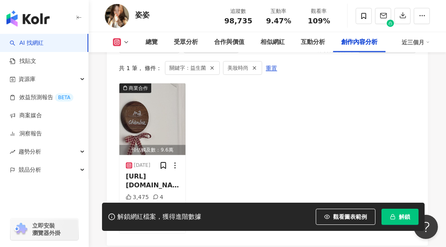
click at [163, 122] on div "Instagram Hashtag 分析 #好喝 #清楚 #品質 #美味 #香醇 #組 #香氣 #咖啡豆 #濃郁 #興奮 #早安 #品味 #體驗 #口感 #咖…" at bounding box center [267, 49] width 321 height 393
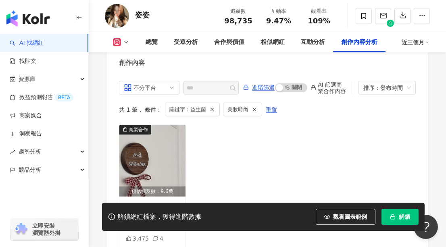
scroll to position [2596, 0]
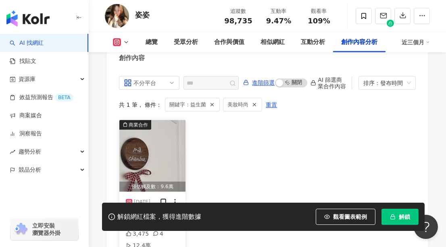
click at [162, 120] on img "button" at bounding box center [152, 156] width 66 height 72
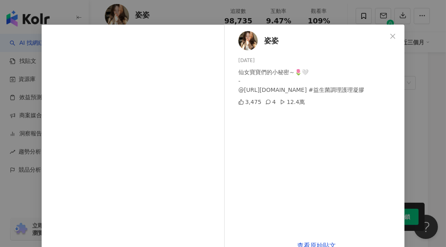
scroll to position [0, 0]
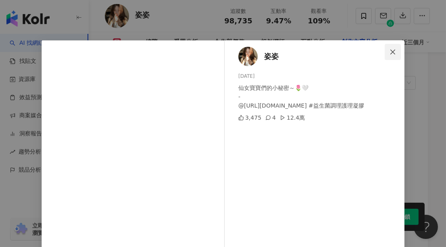
click at [393, 53] on span "Close" at bounding box center [392, 52] width 16 height 6
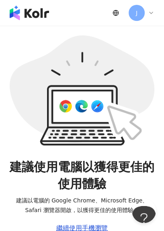
click at [90, 227] on div "繼續使用手機瀏覽" at bounding box center [82, 228] width 52 height 7
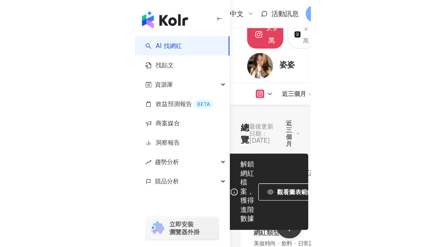
scroll to position [110, 0]
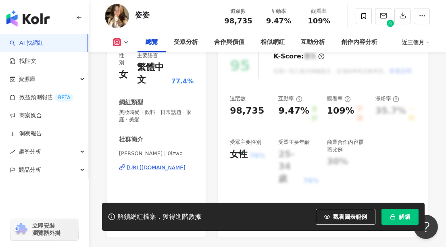
click at [162, 168] on div "[URL][DOMAIN_NAME]" at bounding box center [156, 167] width 58 height 7
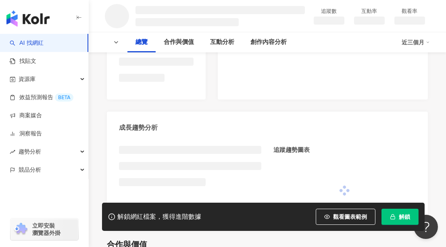
scroll to position [256, 0]
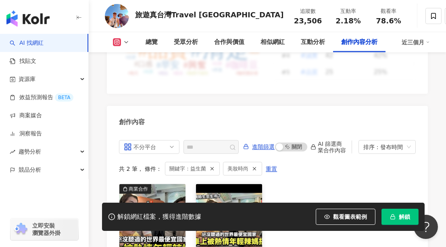
scroll to position [2620, 0]
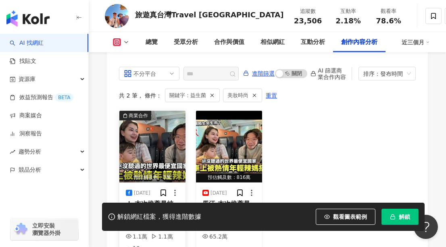
click at [155, 111] on img "button" at bounding box center [152, 147] width 66 height 72
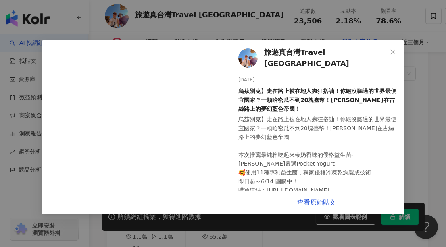
scroll to position [12, 0]
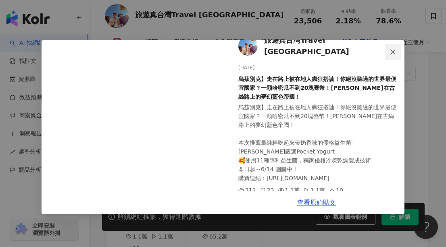
click at [393, 50] on icon "close" at bounding box center [392, 52] width 6 height 6
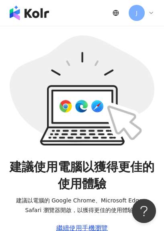
click at [89, 226] on div "繼續使用手機瀏覽" at bounding box center [82, 228] width 52 height 7
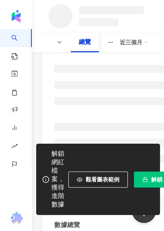
scroll to position [146, 0]
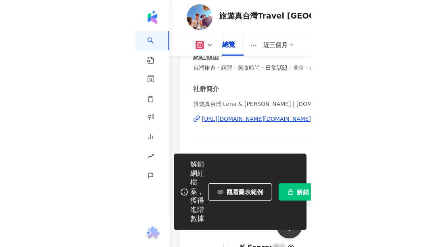
scroll to position [157, 0]
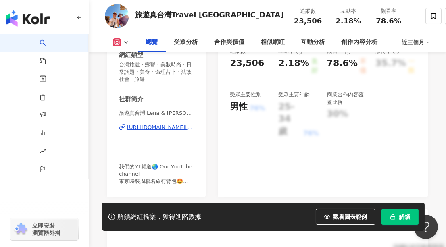
click at [149, 130] on div "[URL][DOMAIN_NAME][DOMAIN_NAME]" at bounding box center [160, 127] width 67 height 7
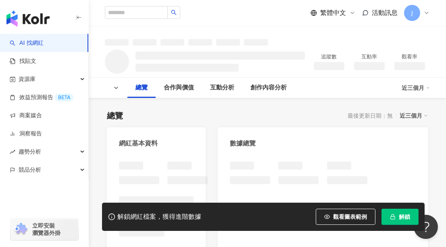
scroll to position [146, 0]
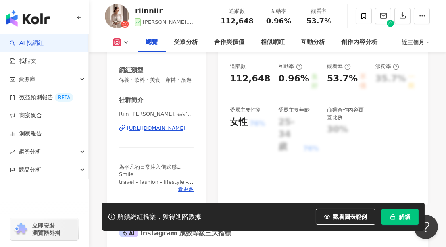
scroll to position [179, 0]
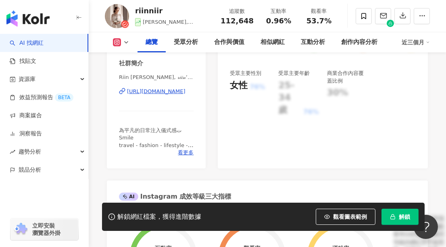
click at [160, 95] on div "[URL][DOMAIN_NAME]" at bounding box center [156, 91] width 58 height 7
